Goal: Transaction & Acquisition: Purchase product/service

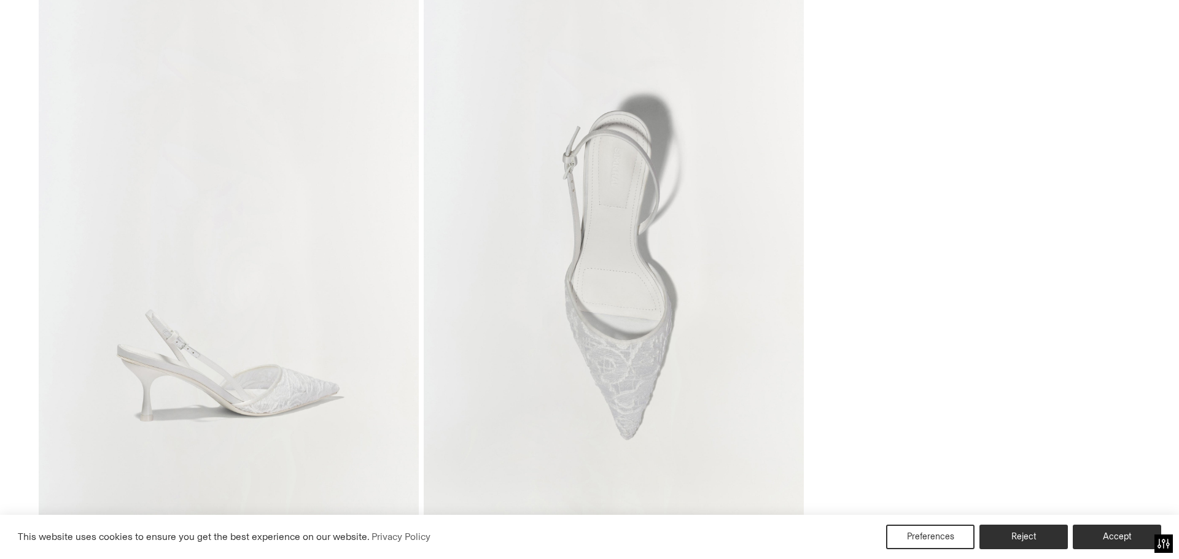
scroll to position [675, 0]
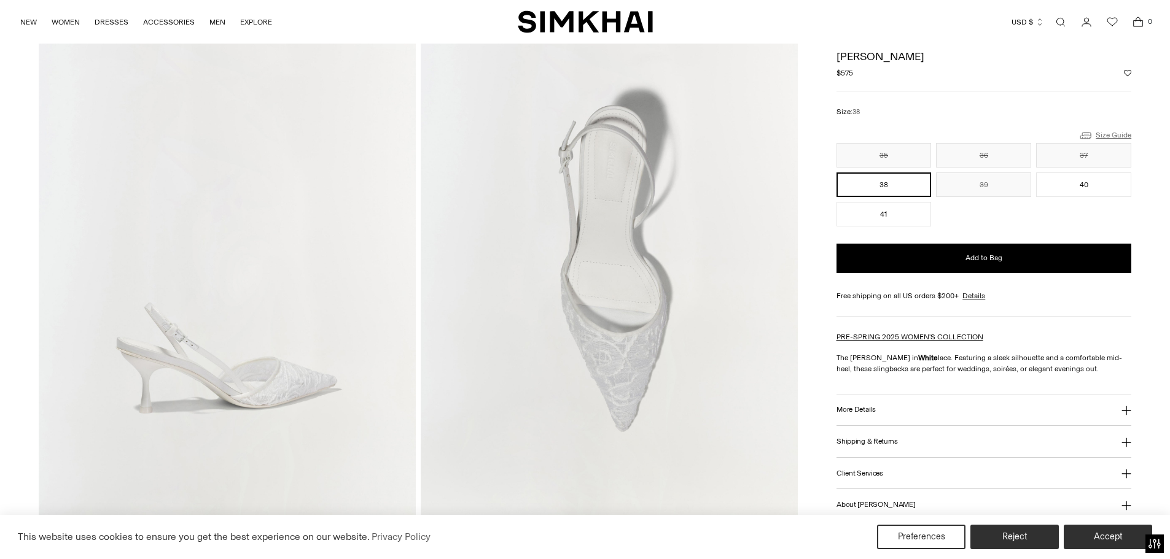
click at [1105, 133] on link "Size Guide" at bounding box center [1104, 135] width 53 height 15
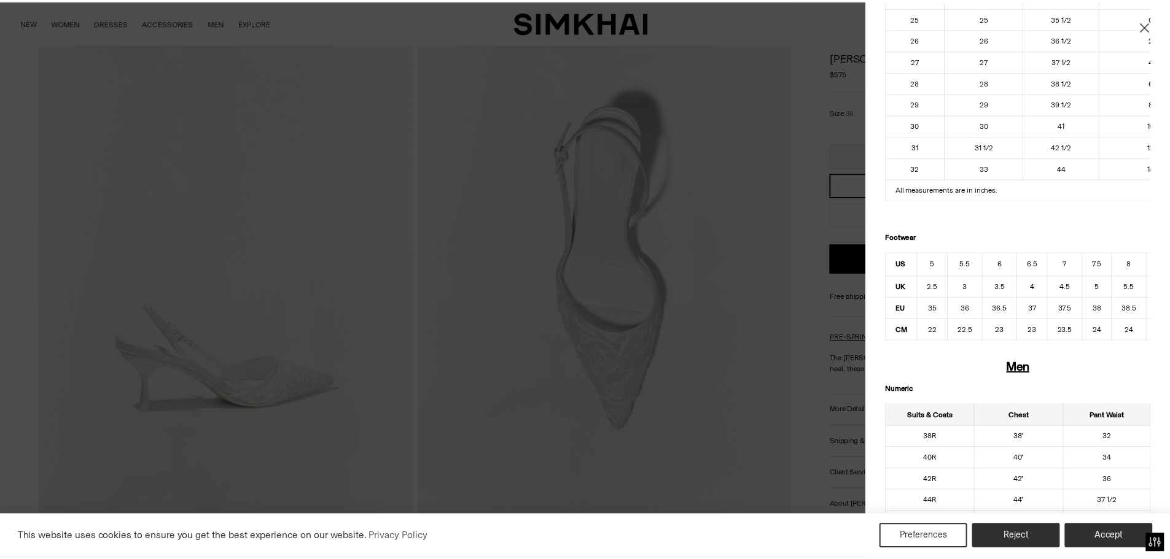
scroll to position [430, 0]
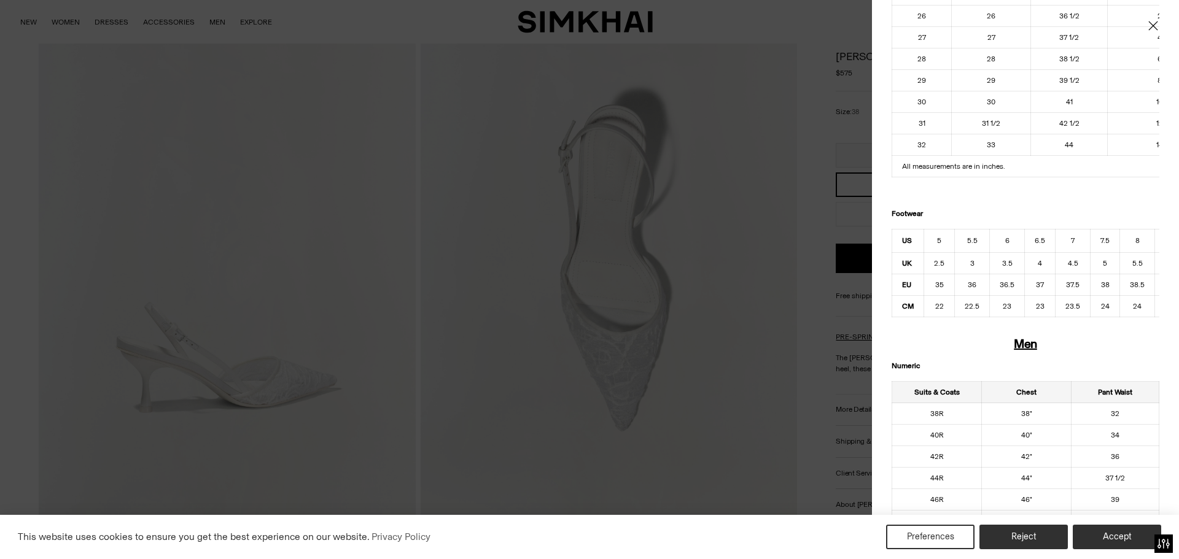
click at [687, 298] on div at bounding box center [589, 279] width 1179 height 559
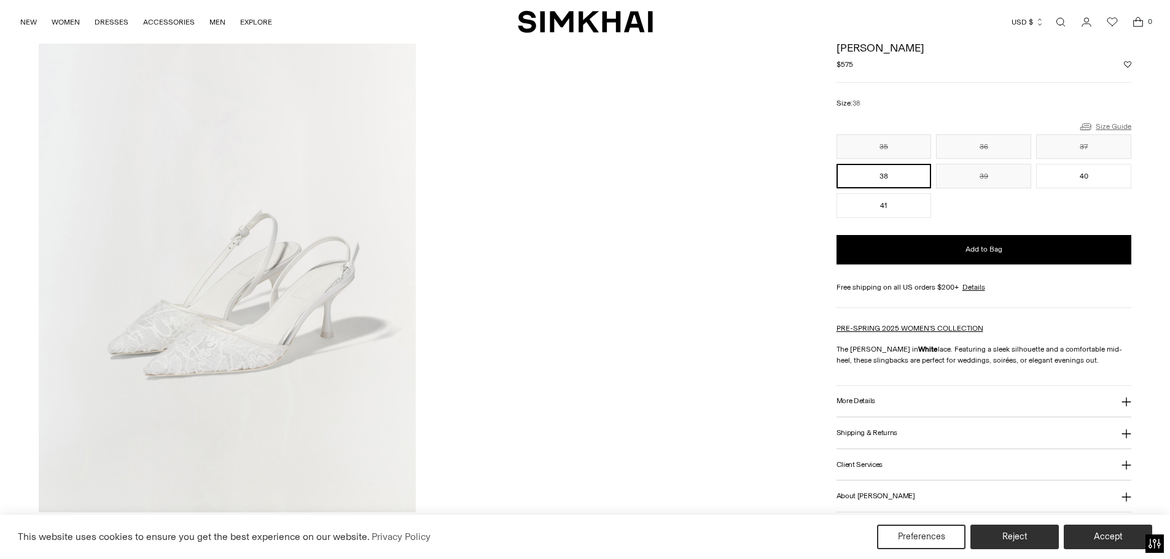
scroll to position [1290, 0]
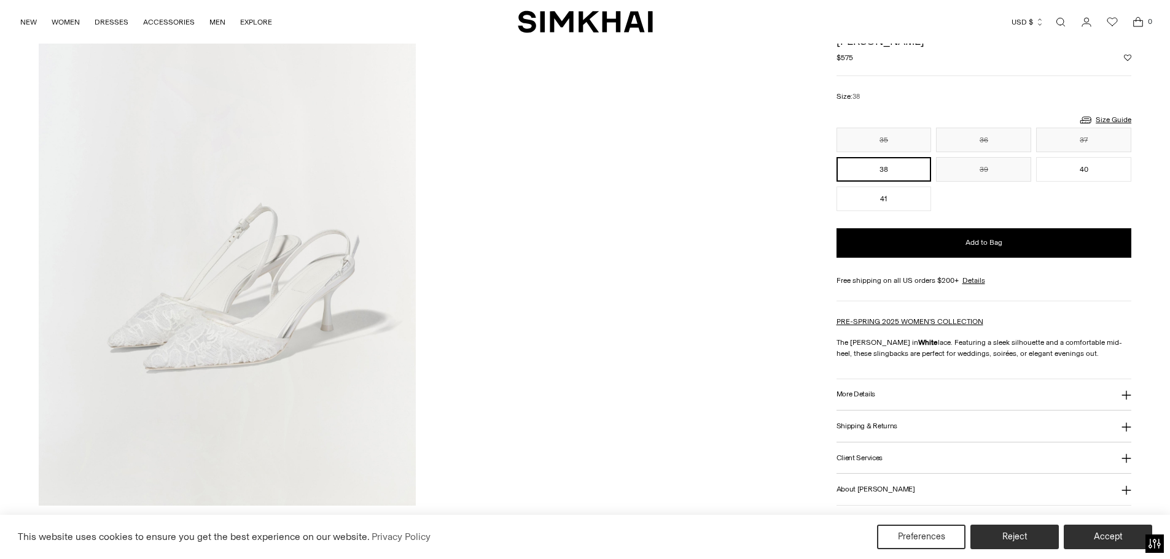
click at [189, 344] on img at bounding box center [227, 223] width 377 height 566
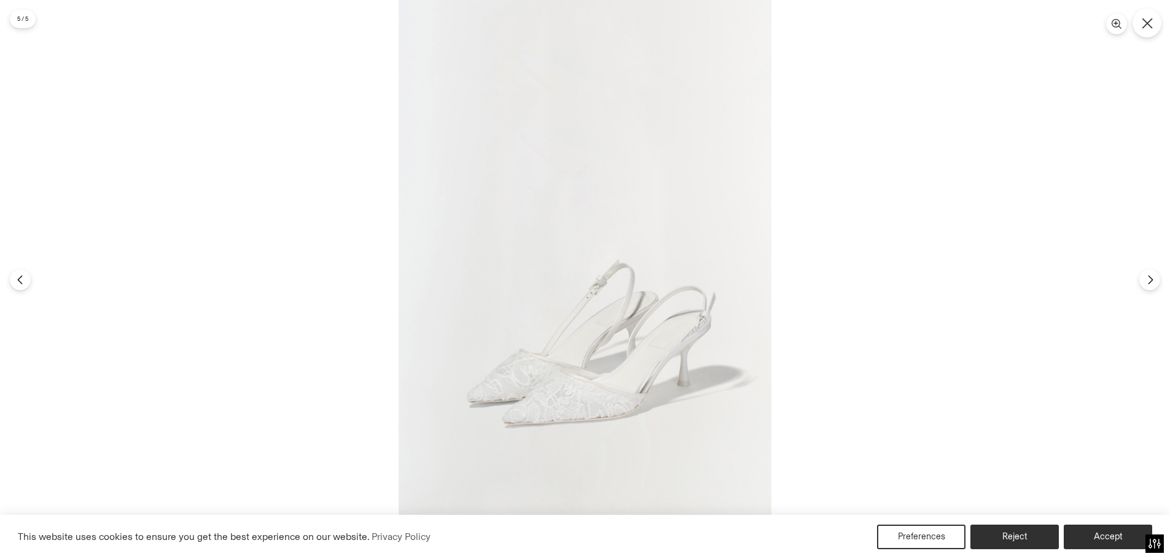
click at [1147, 28] on icon "Close" at bounding box center [1147, 23] width 11 height 11
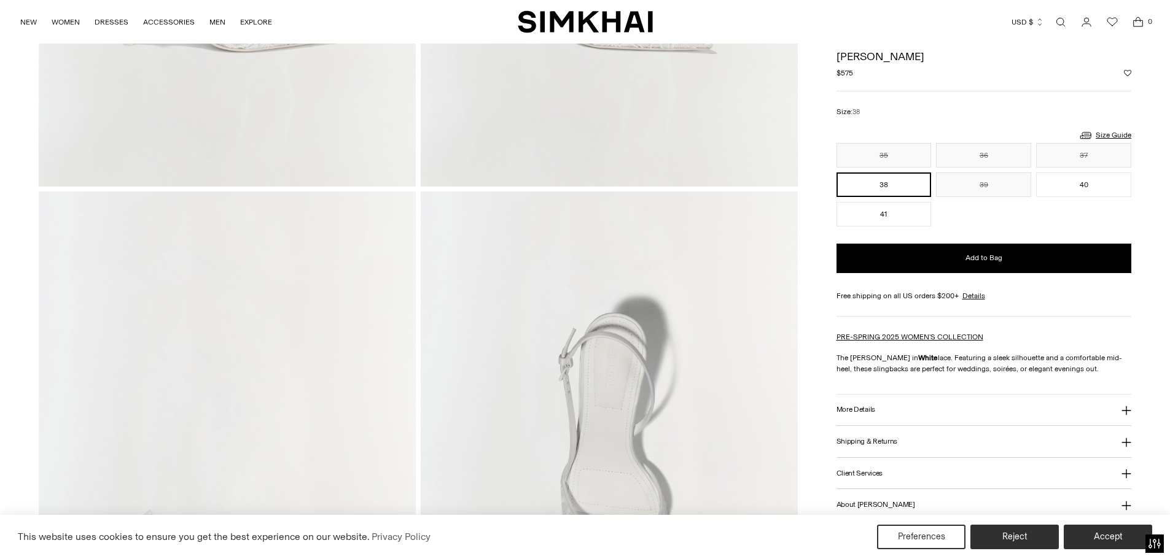
scroll to position [289, 0]
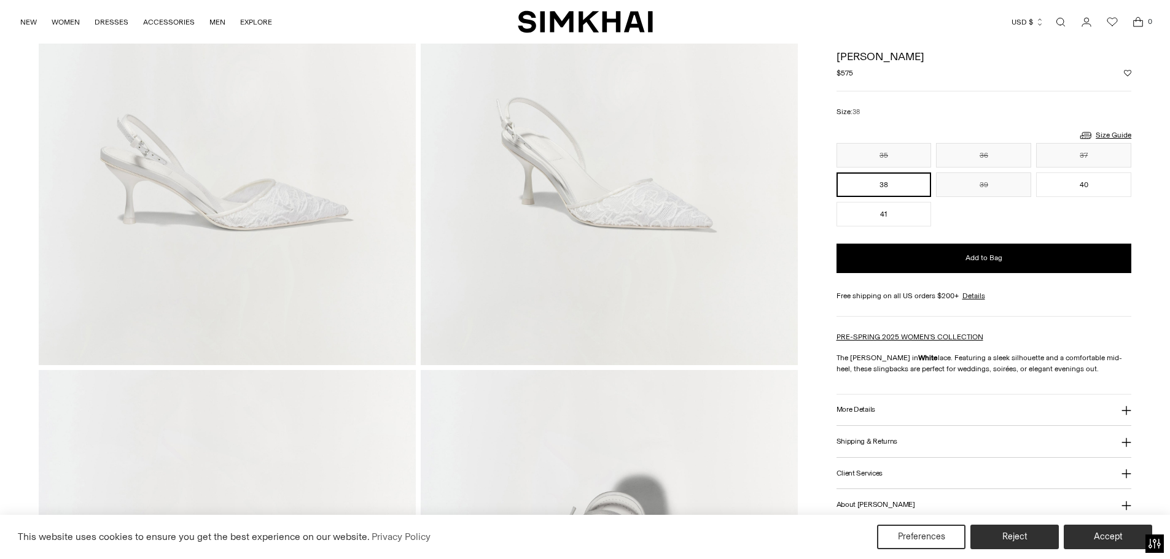
click at [868, 59] on h1 "[PERSON_NAME]" at bounding box center [983, 56] width 295 height 11
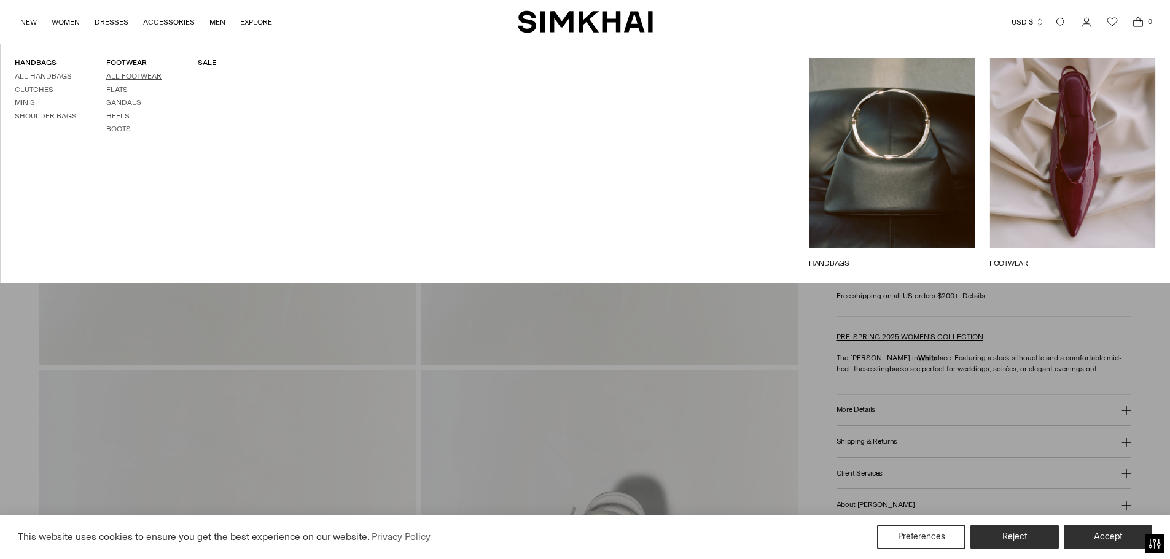
click at [131, 76] on link "All Footwear" at bounding box center [133, 76] width 55 height 9
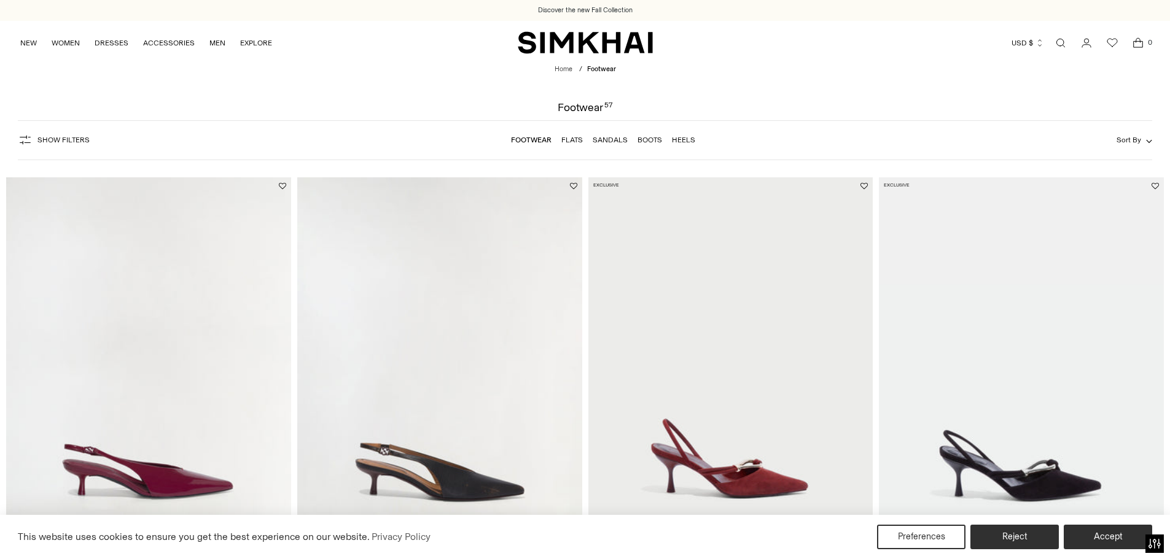
click at [1132, 136] on span "Sort By" at bounding box center [1128, 140] width 25 height 9
click at [842, 93] on div at bounding box center [585, 279] width 1170 height 559
click at [41, 139] on span "Show Filters" at bounding box center [63, 140] width 52 height 9
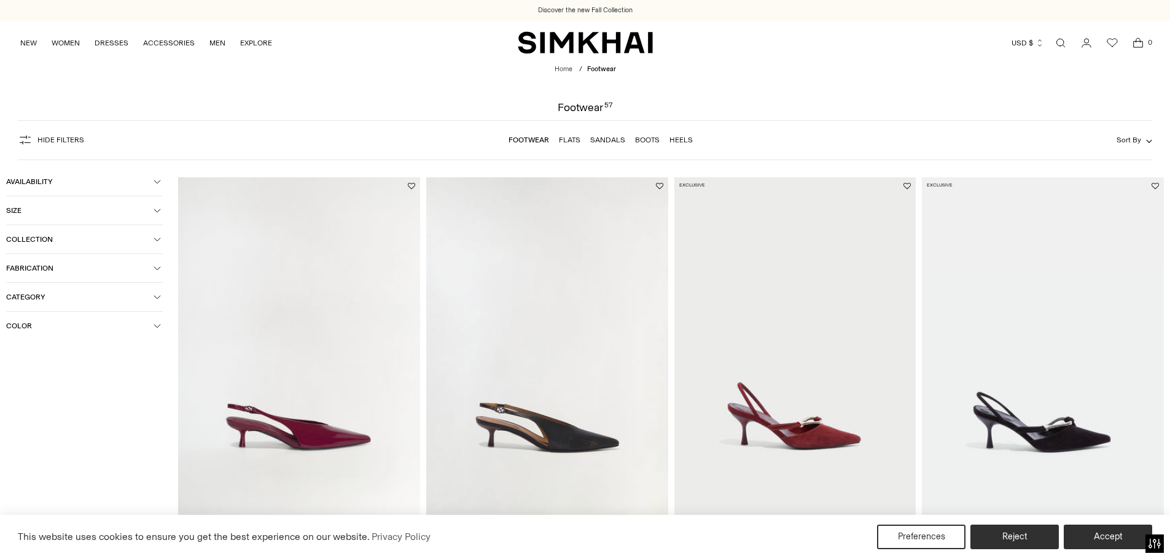
click at [56, 318] on button "Color" at bounding box center [84, 326] width 157 height 28
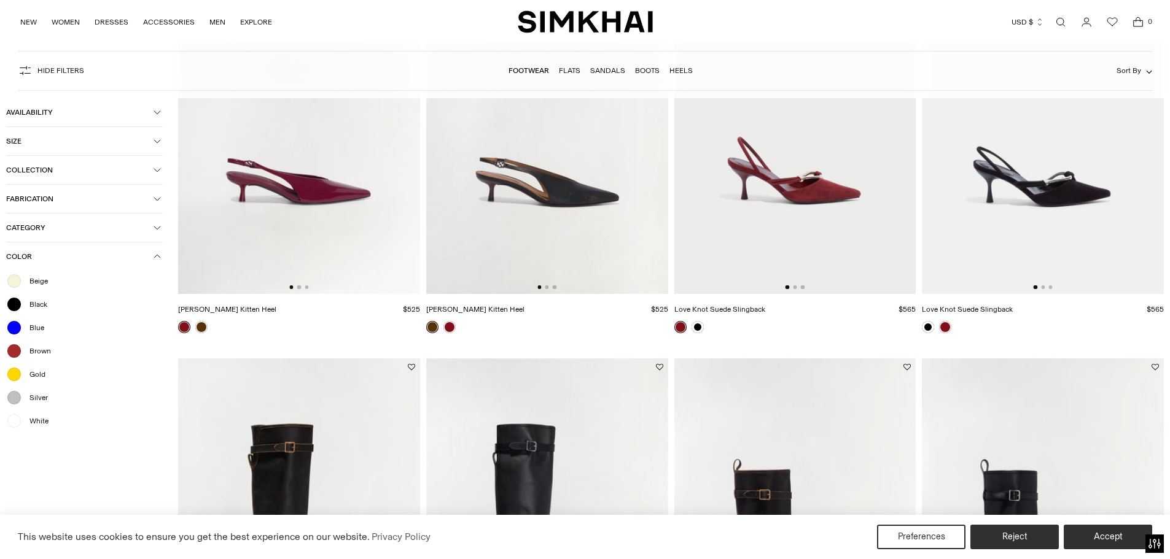
click at [11, 418] on div at bounding box center [14, 421] width 16 height 16
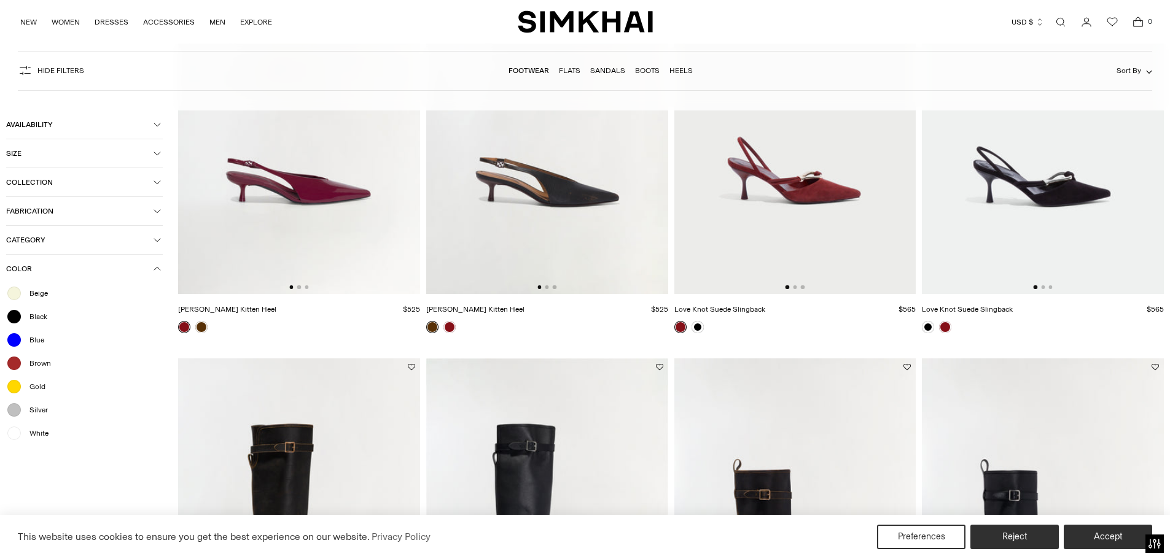
click at [155, 267] on icon "button" at bounding box center [157, 268] width 7 height 7
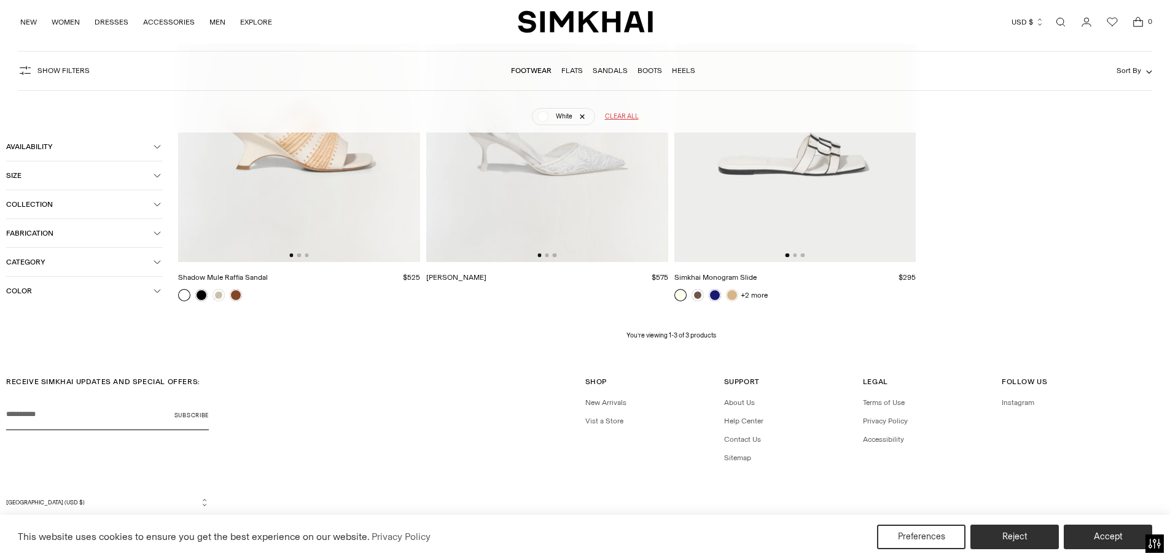
scroll to position [315, 0]
